Goal: Check status: Check status

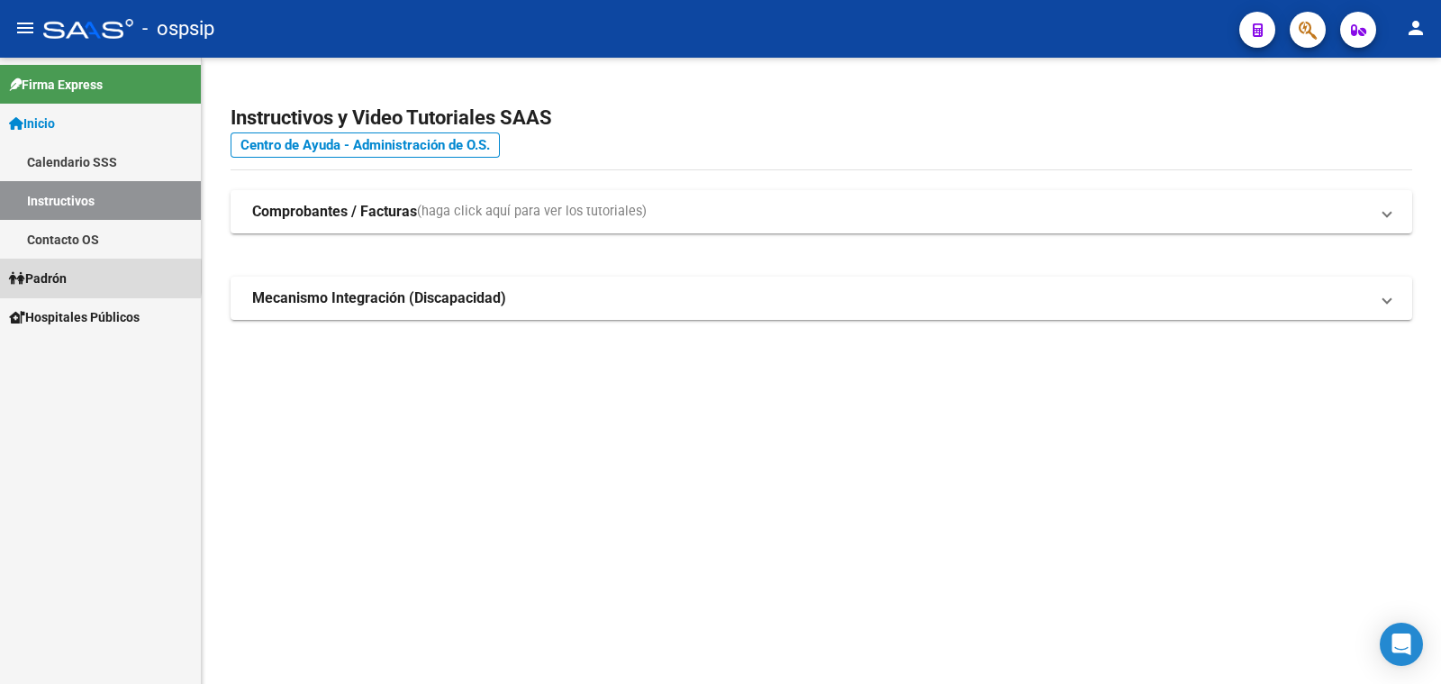
click at [64, 277] on span "Padrón" at bounding box center [38, 278] width 58 height 20
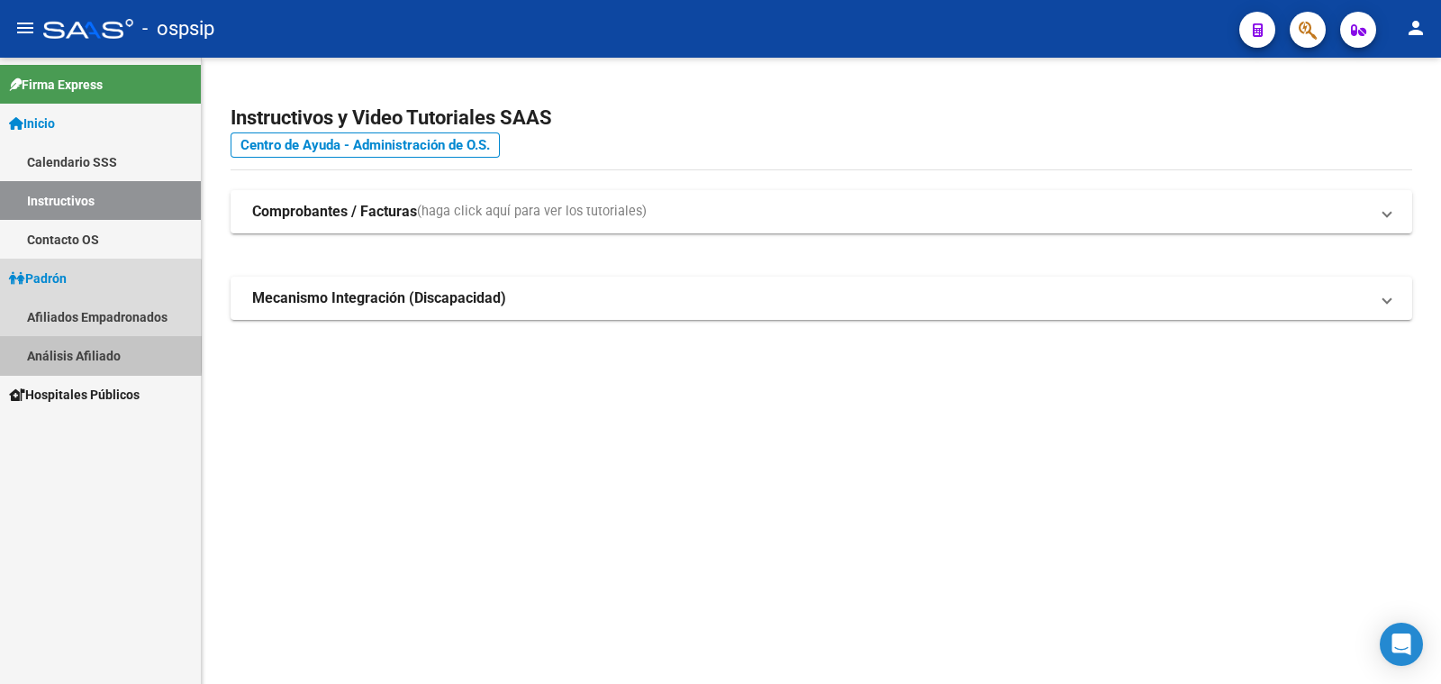
click at [84, 351] on link "Análisis Afiliado" at bounding box center [100, 355] width 201 height 39
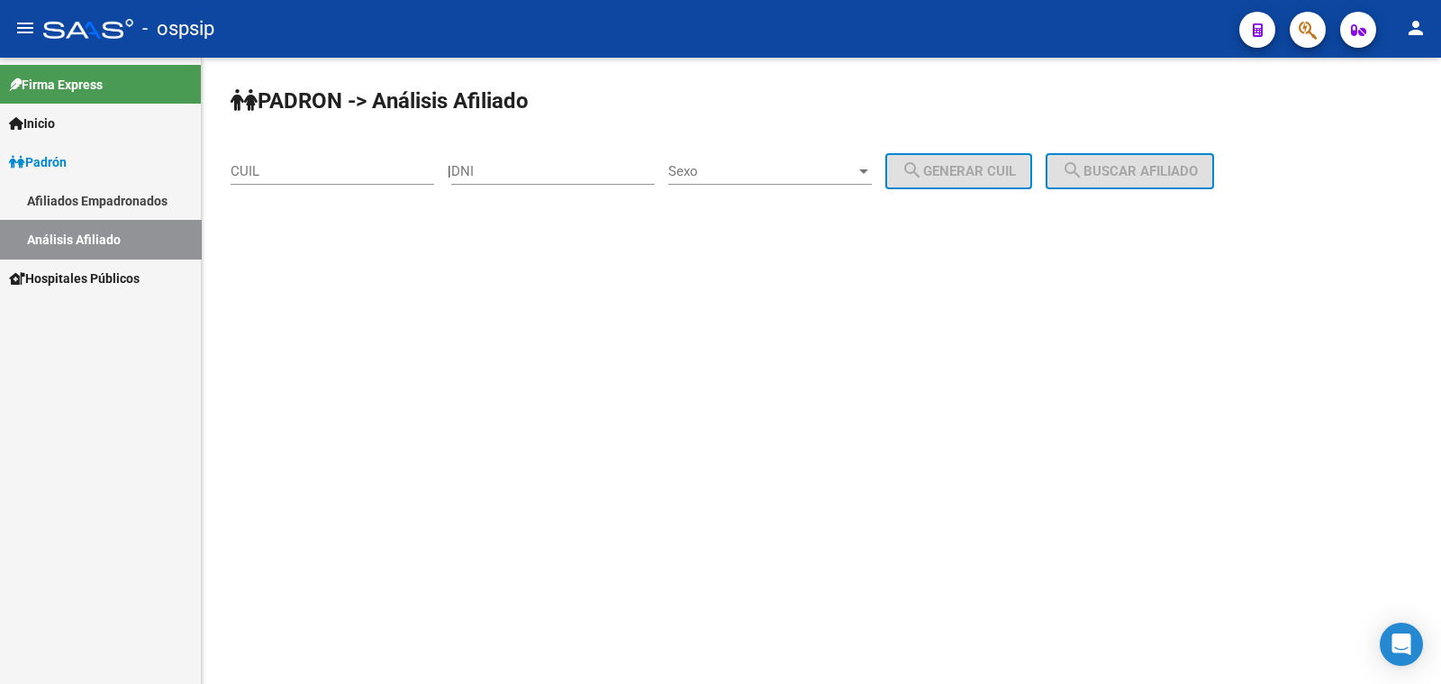
click at [507, 170] on input "DNI" at bounding box center [553, 171] width 204 height 16
type input "28649660"
click at [777, 165] on span "Sexo" at bounding box center [761, 171] width 187 height 16
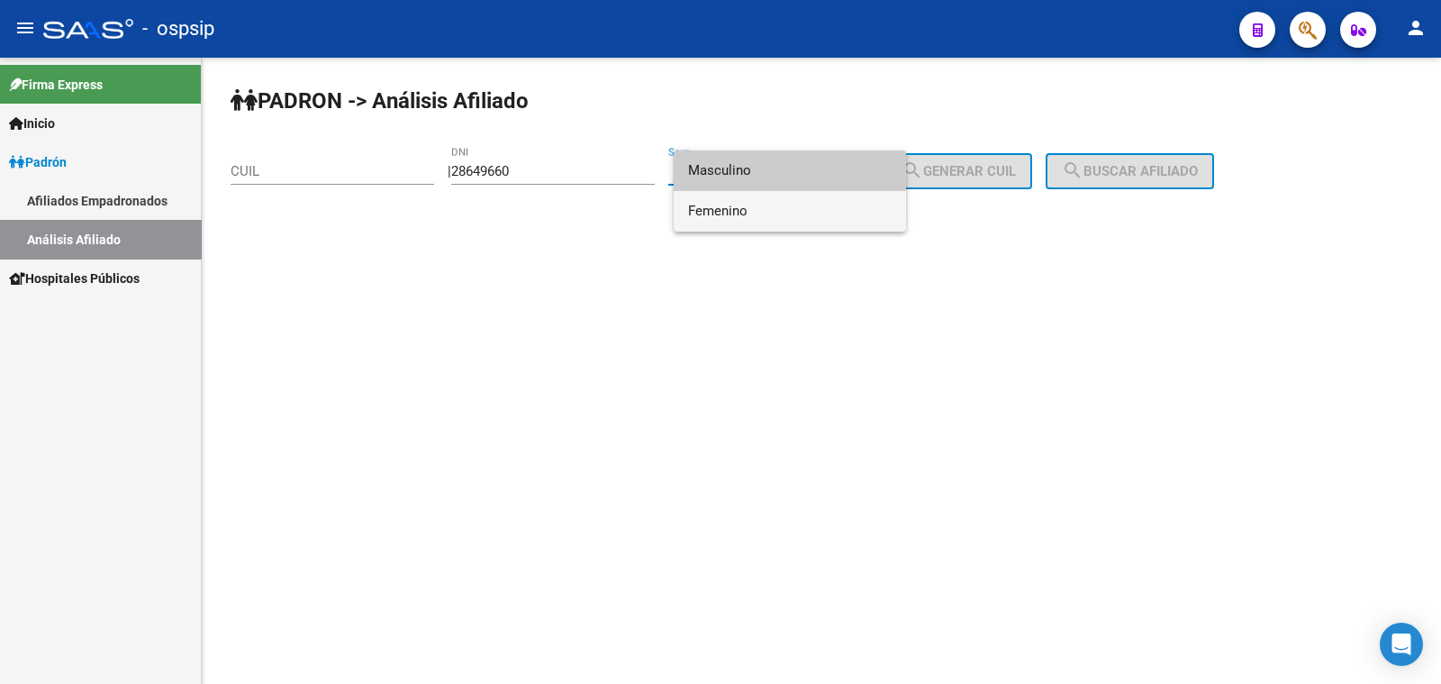
click at [820, 212] on span "Femenino" at bounding box center [790, 211] width 204 height 41
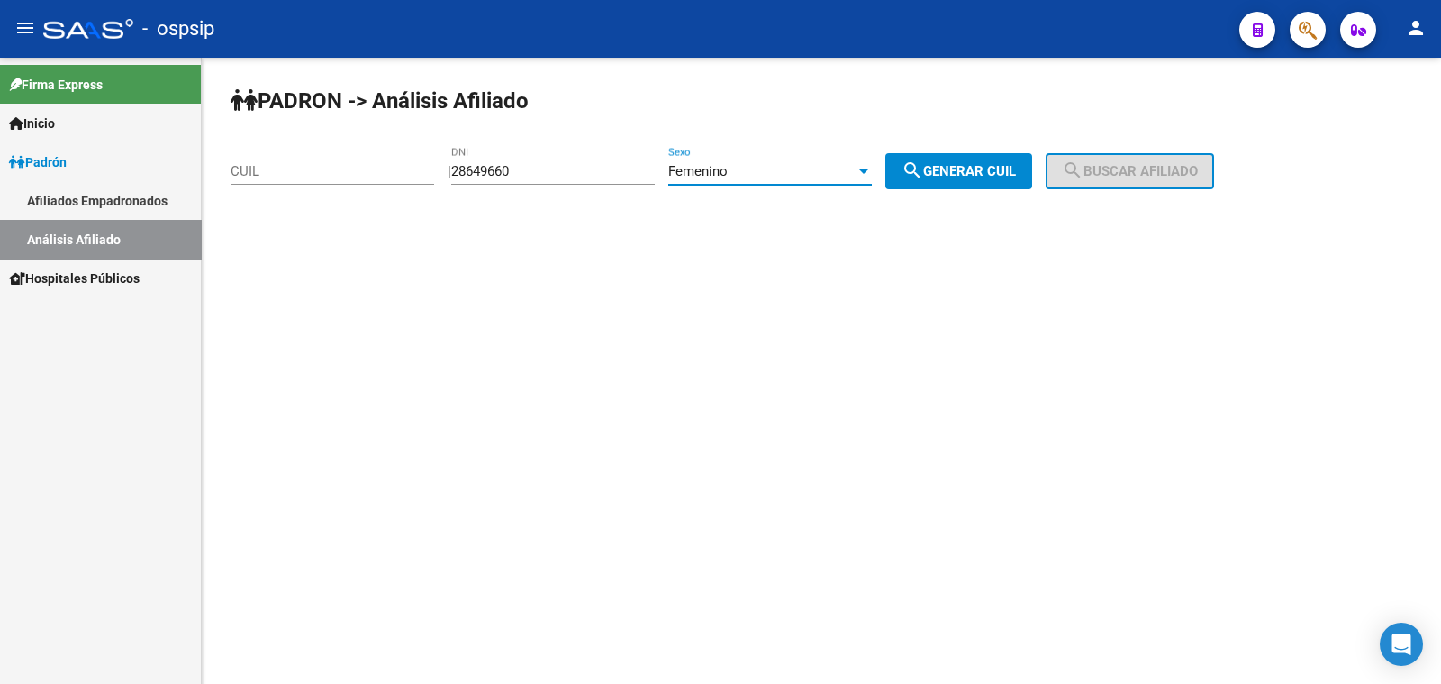
drag, startPoint x: 970, startPoint y: 168, endPoint x: 1012, endPoint y: 170, distance: 42.4
click at [978, 169] on span "search Generar CUIL" at bounding box center [959, 171] width 114 height 16
type input "27-28649660-7"
click at [1084, 172] on mat-icon "search" at bounding box center [1073, 170] width 22 height 22
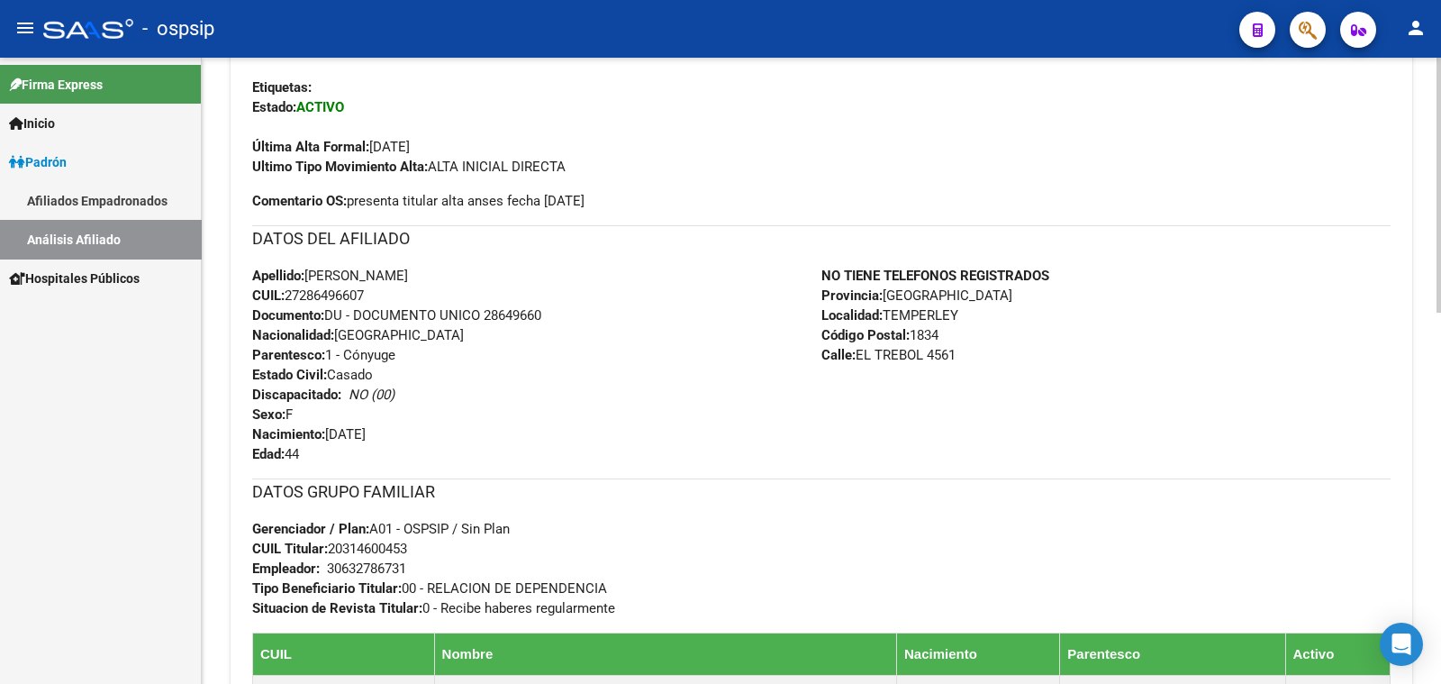
scroll to position [449, 0]
